Goal: Use online tool/utility

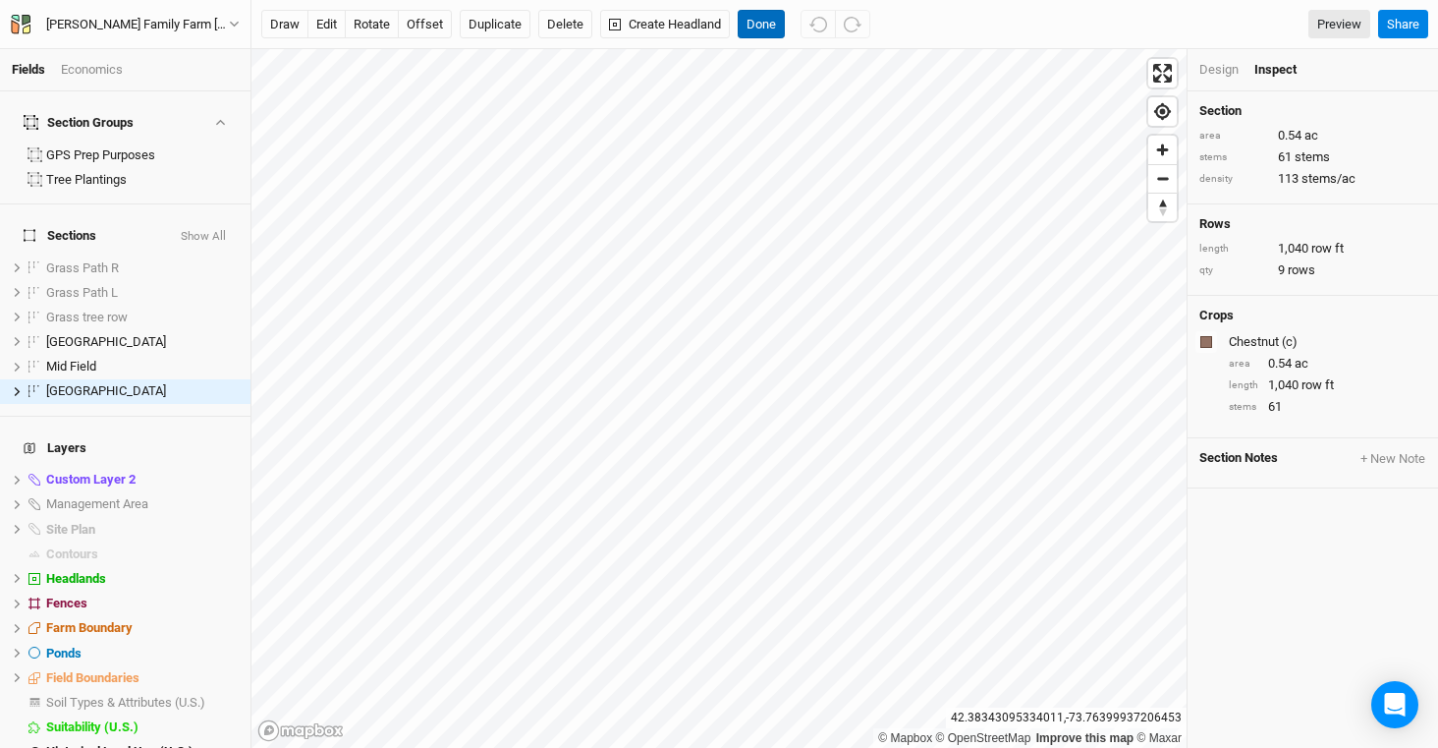
click at [762, 24] on button "Done" at bounding box center [761, 24] width 47 height 29
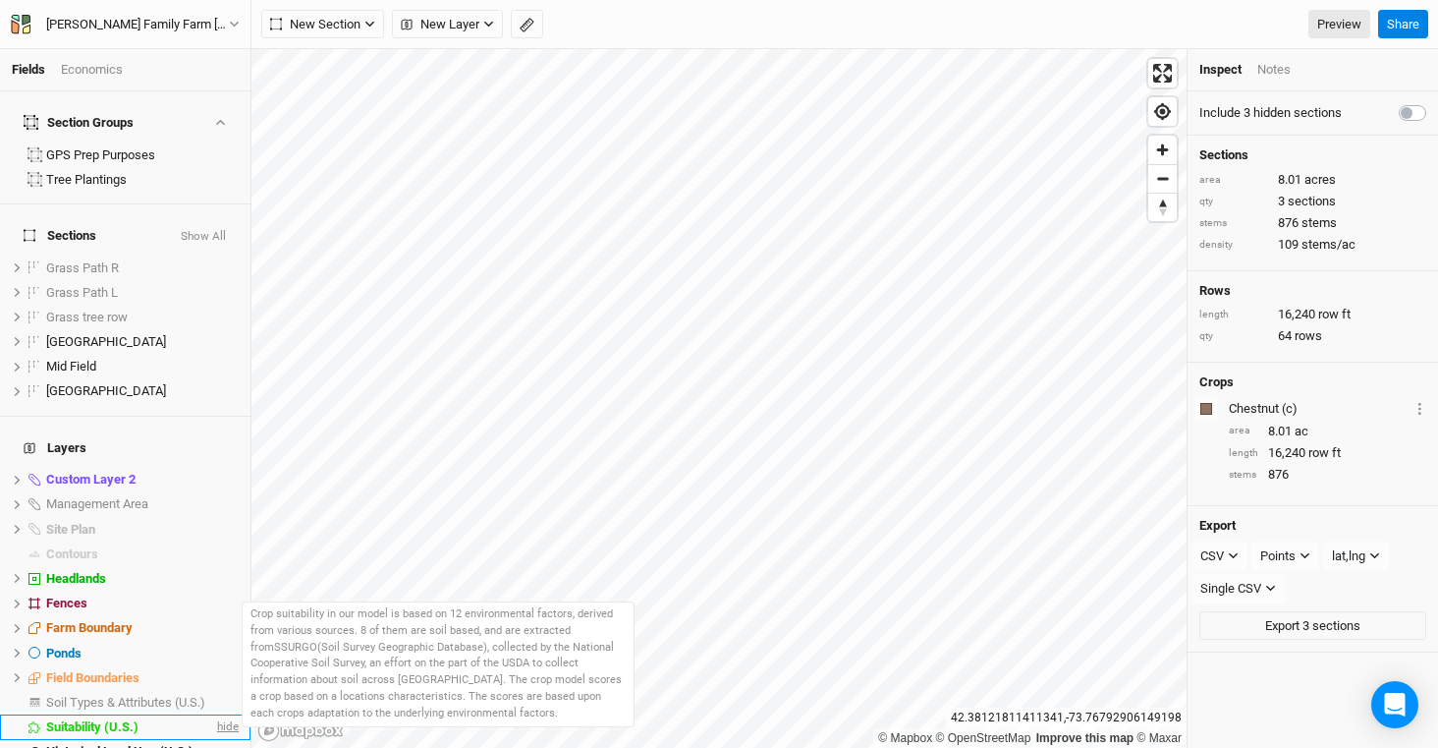
click at [214, 714] on span "hide" at bounding box center [226, 726] width 26 height 25
click at [216, 714] on span "show" at bounding box center [222, 726] width 31 height 25
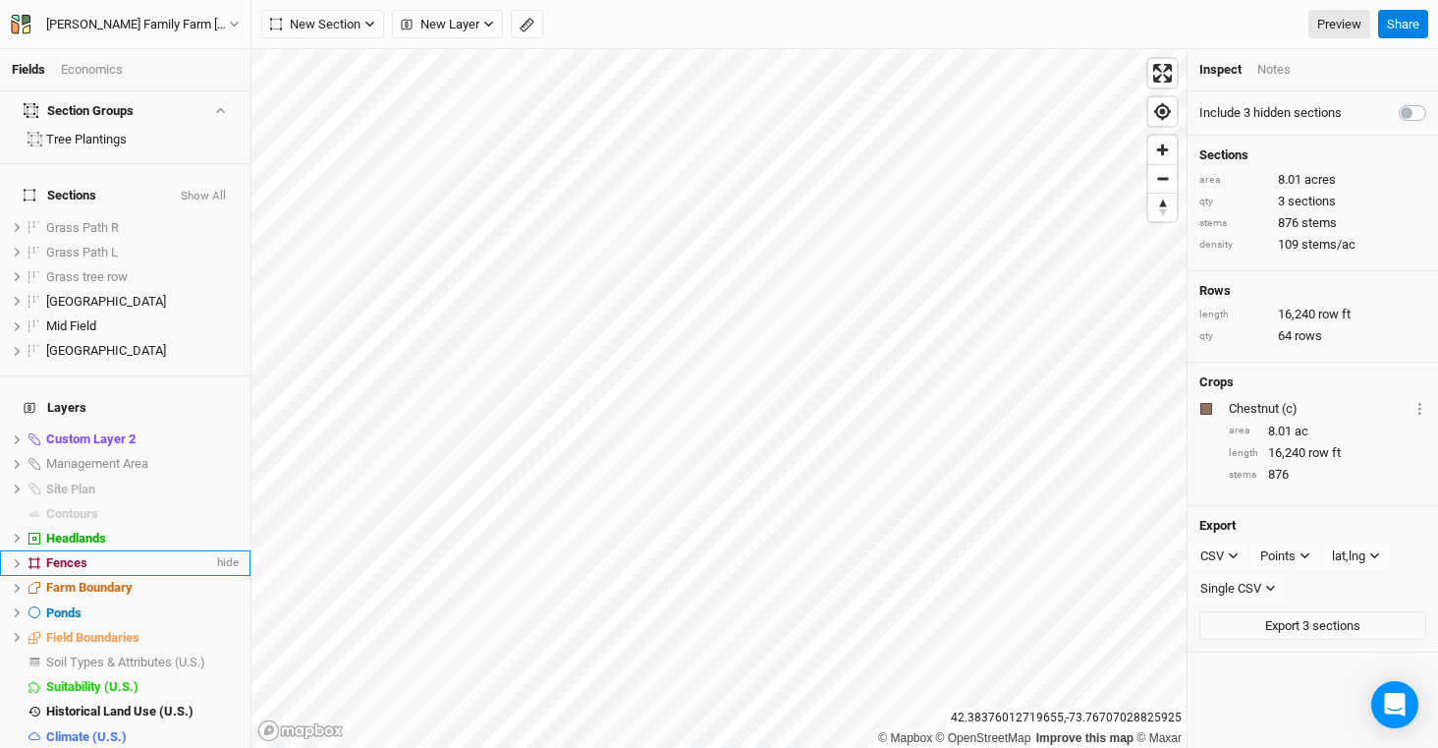
scroll to position [41, 0]
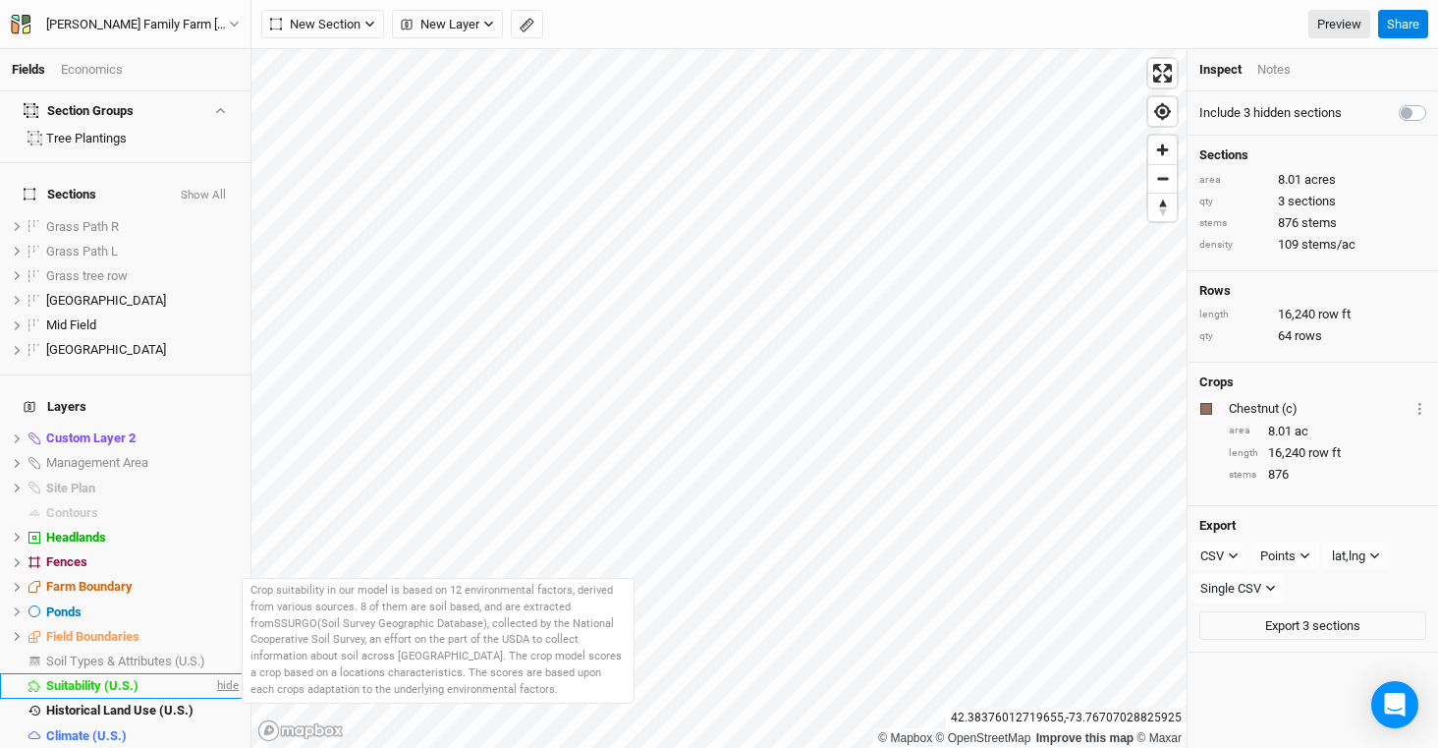
click at [213, 673] on span "hide" at bounding box center [226, 685] width 26 height 25
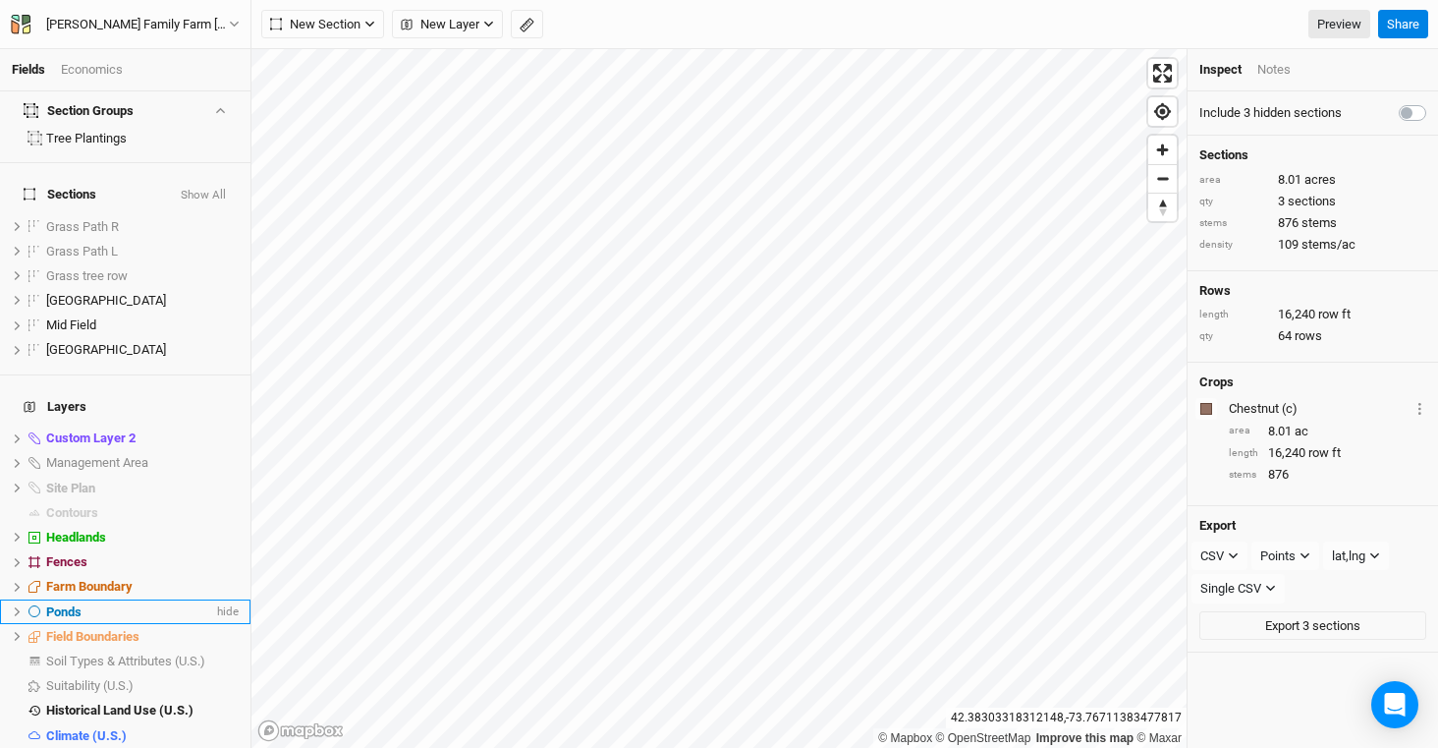
click at [101, 599] on li "Ponds hide" at bounding box center [125, 611] width 250 height 25
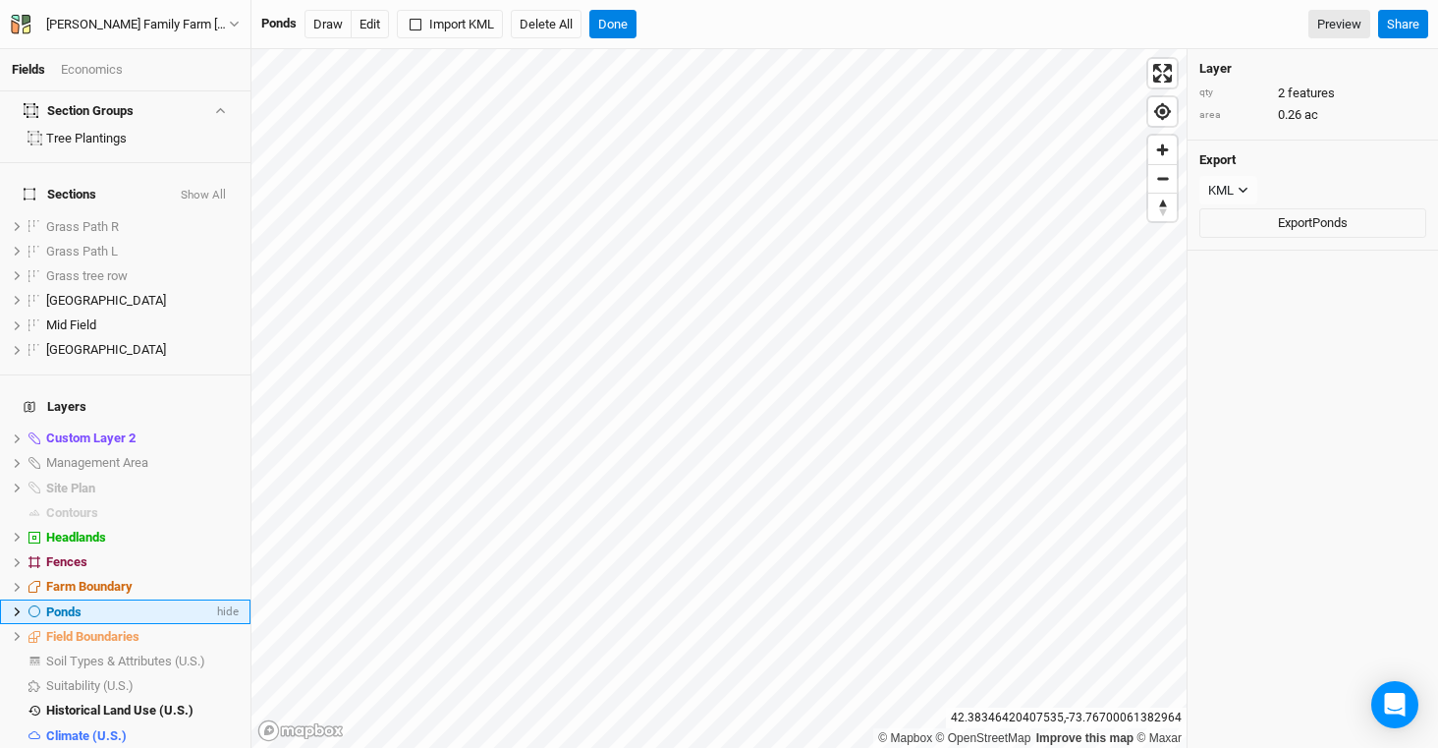
click at [21, 606] on icon at bounding box center [17, 611] width 11 height 11
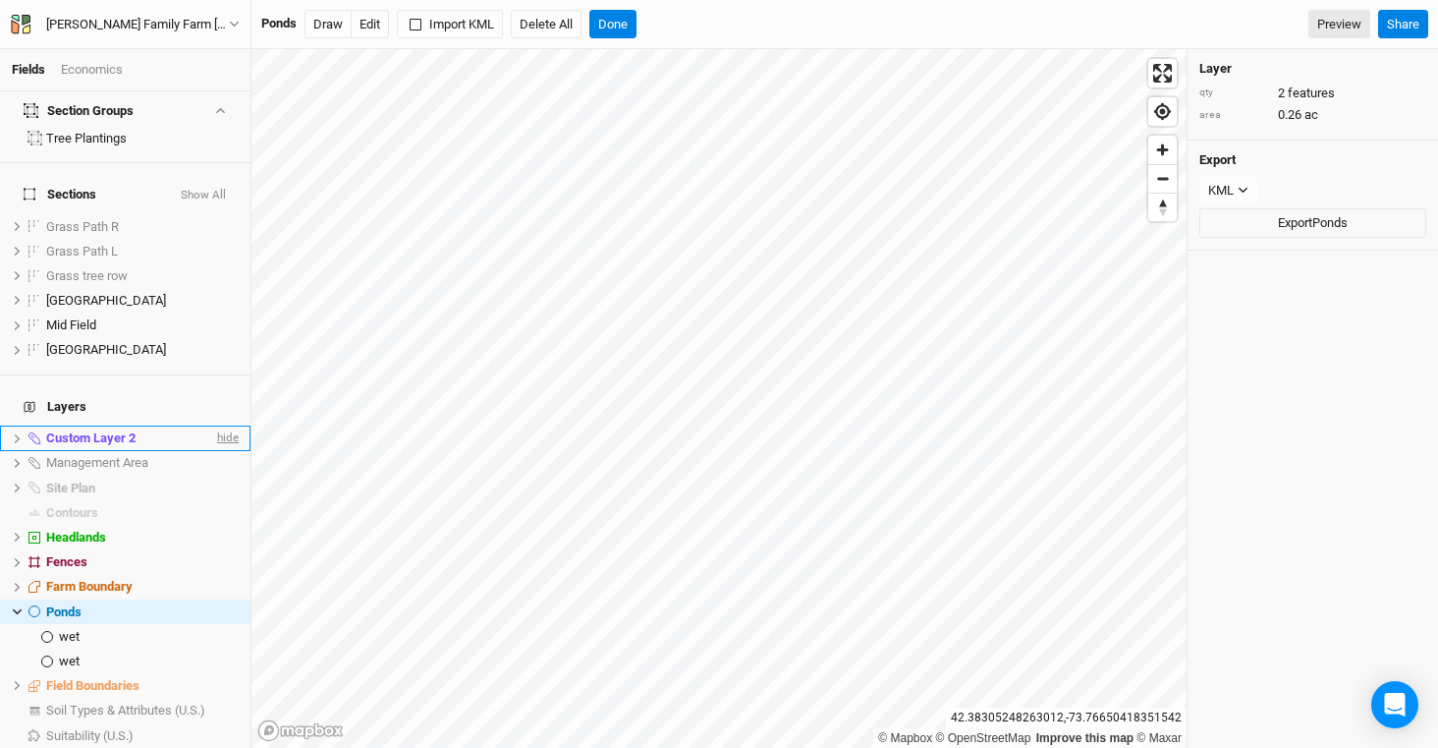
click at [213, 426] on span "hide" at bounding box center [226, 438] width 26 height 25
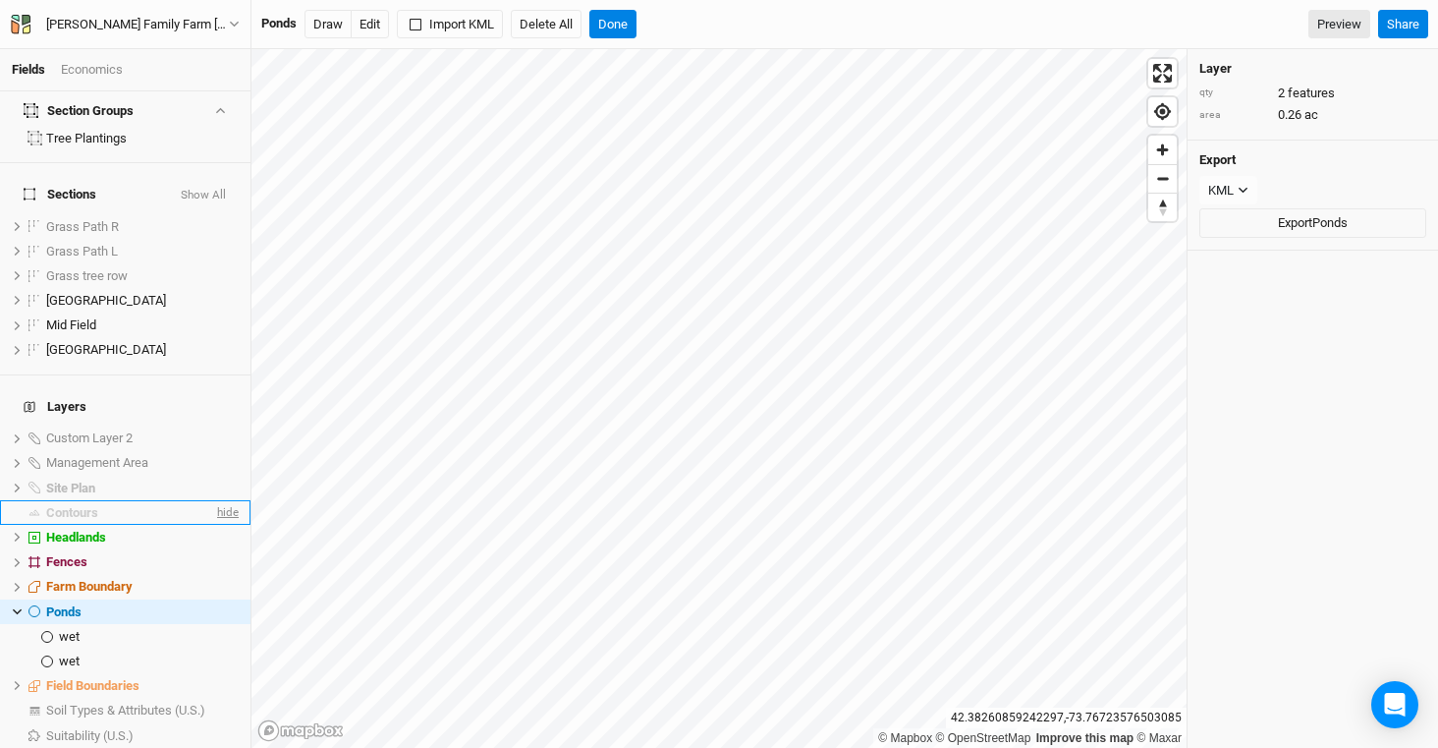
click at [213, 500] on span "hide" at bounding box center [226, 512] width 26 height 25
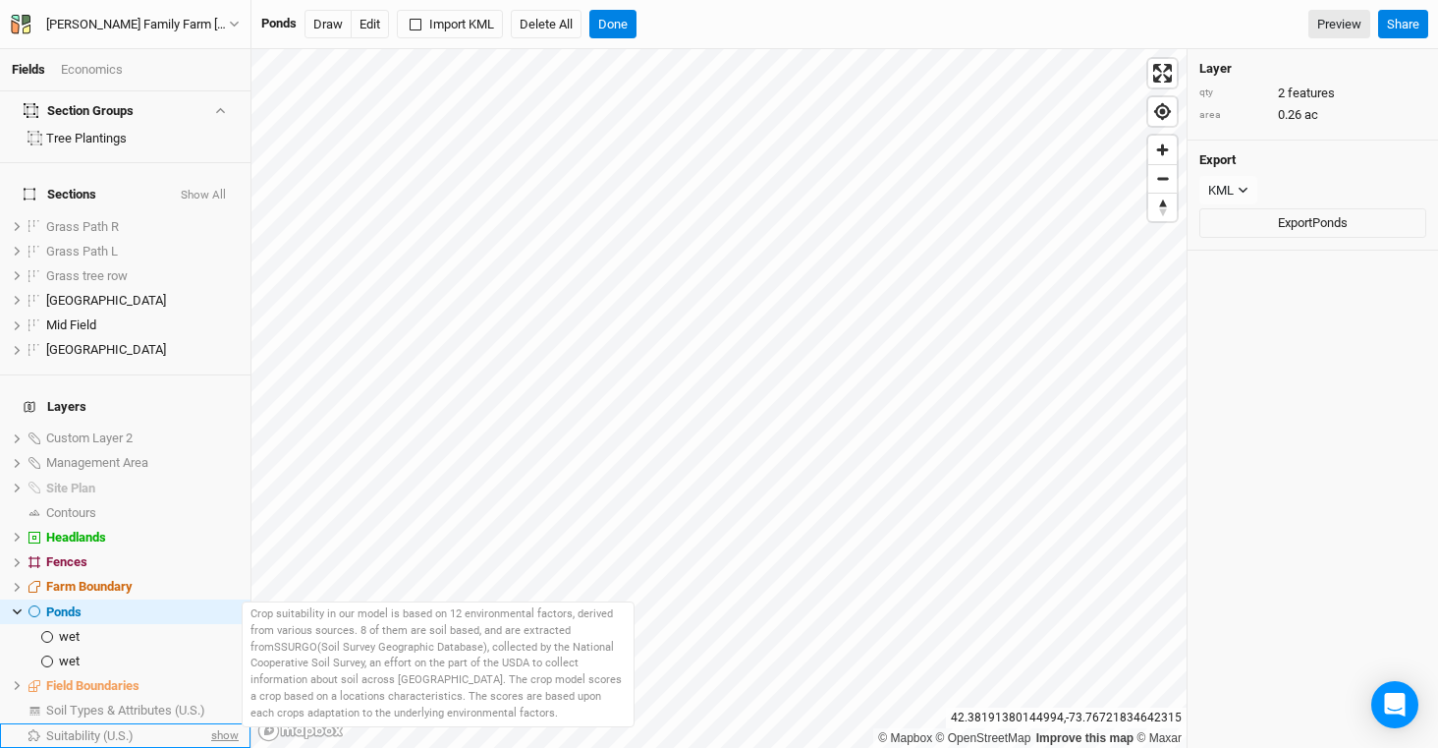
click at [208, 723] on span "show" at bounding box center [222, 735] width 31 height 25
click at [213, 723] on span "hide" at bounding box center [226, 735] width 26 height 25
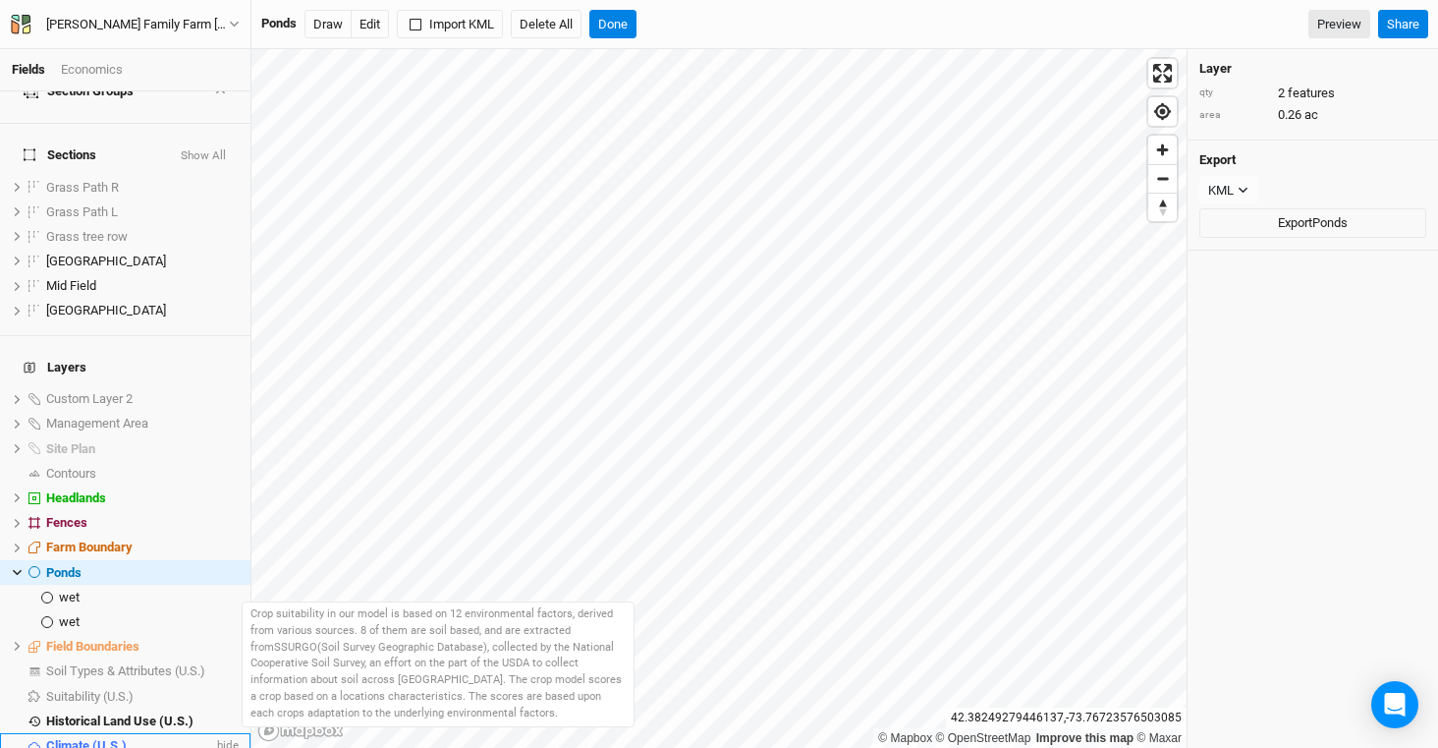
scroll to position [90, 0]
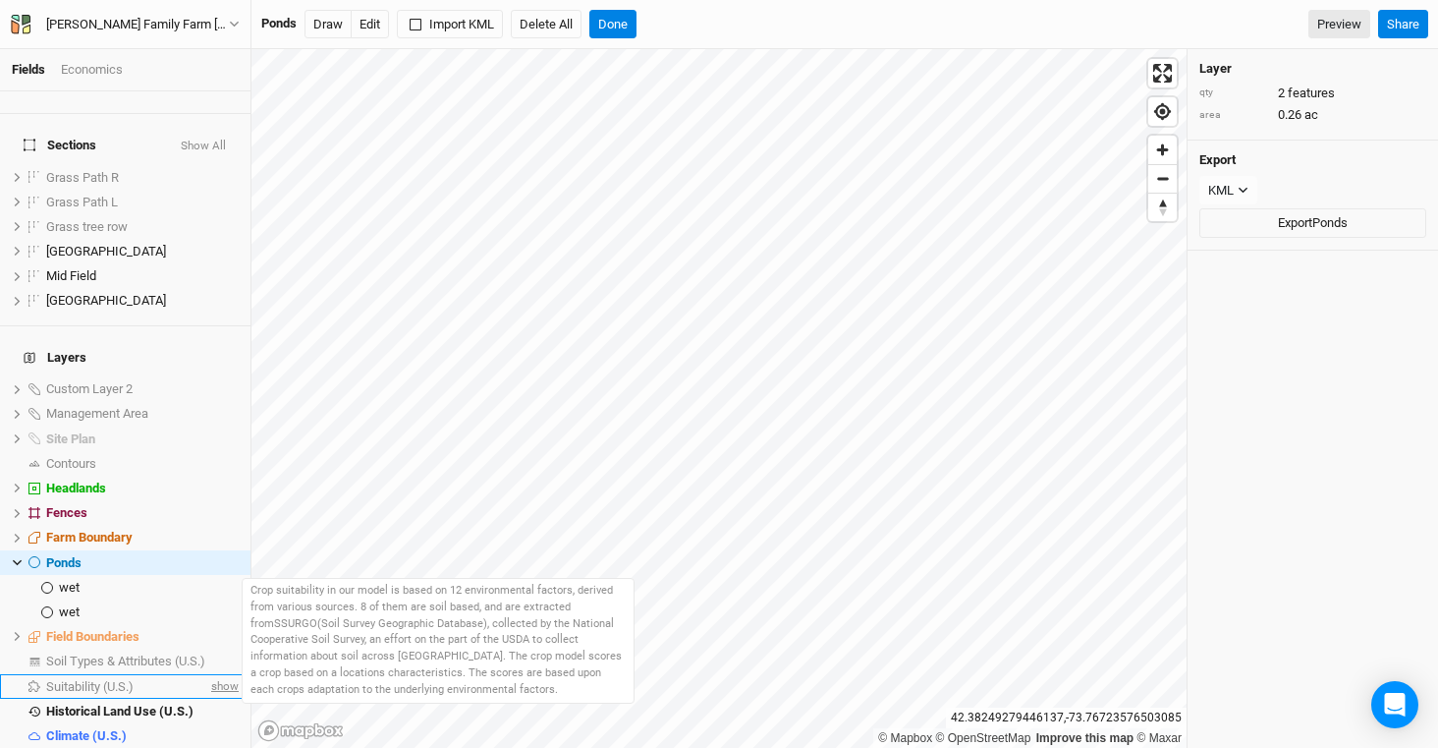
click at [211, 674] on span "show" at bounding box center [222, 686] width 31 height 25
click at [213, 674] on span "hide" at bounding box center [226, 686] width 26 height 25
